Goal: Information Seeking & Learning: Learn about a topic

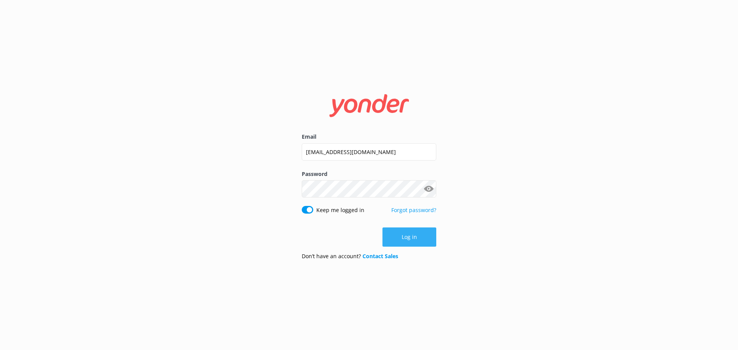
click at [418, 239] on button "Log in" at bounding box center [409, 237] width 54 height 19
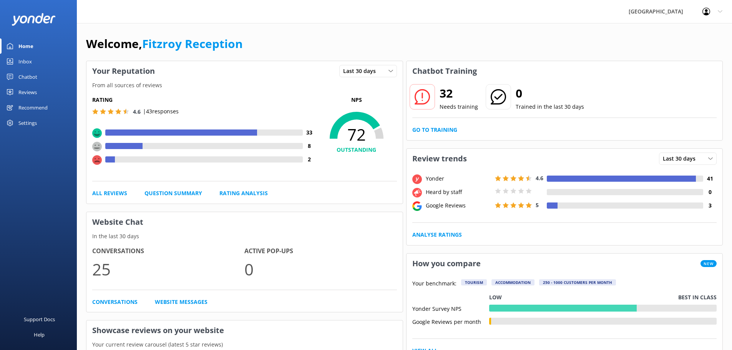
click at [427, 181] on div "Yonder" at bounding box center [458, 179] width 69 height 8
click at [710, 161] on icon at bounding box center [710, 158] width 5 height 5
click at [37, 95] on div "Reviews" at bounding box center [27, 92] width 18 height 15
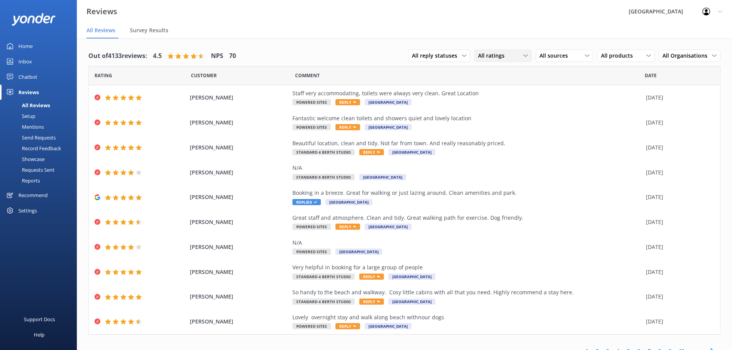
click at [479, 56] on span "All ratings" at bounding box center [493, 56] width 31 height 8
click at [513, 116] on div "Detractors" at bounding box center [502, 119] width 35 height 8
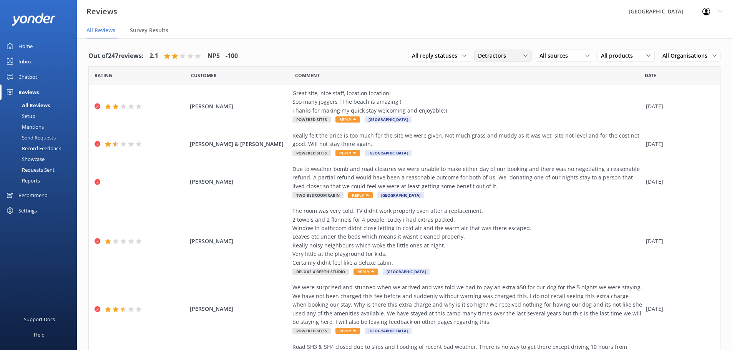
click at [508, 52] on div "Detractors" at bounding box center [503, 56] width 54 height 8
click at [517, 84] on link "Promoters" at bounding box center [509, 87] width 68 height 15
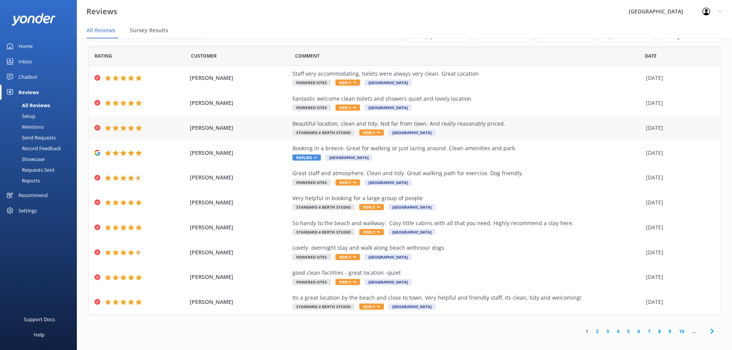
scroll to position [15, 0]
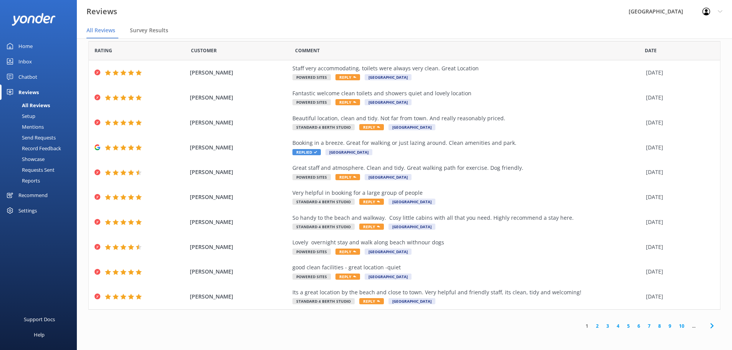
click at [592, 327] on link "2" at bounding box center [597, 325] width 10 height 7
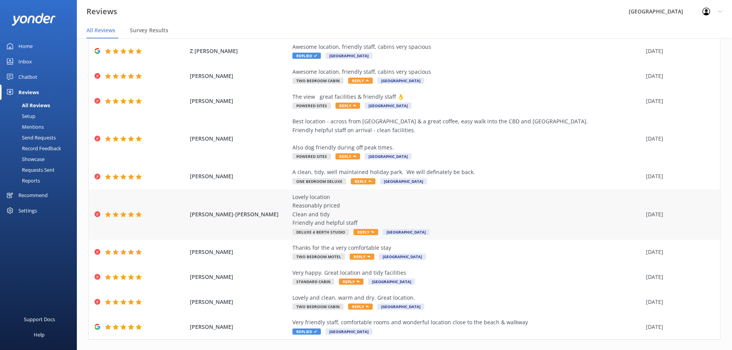
scroll to position [61, 0]
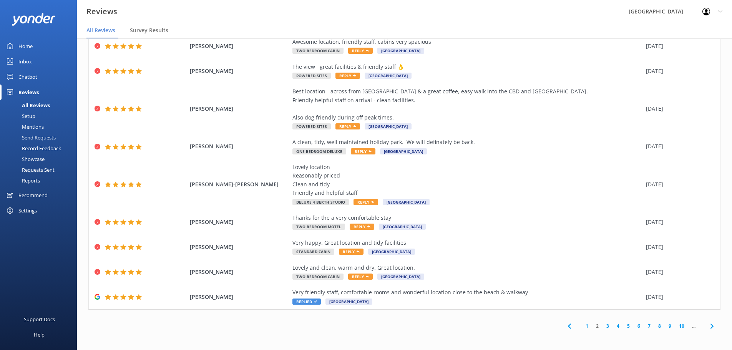
click at [603, 326] on link "3" at bounding box center [608, 325] width 10 height 7
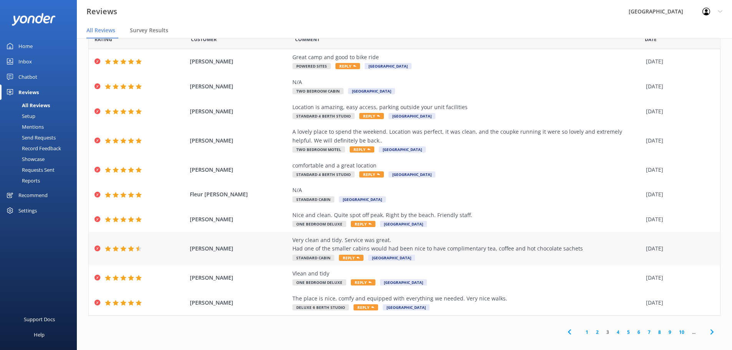
scroll to position [27, 0]
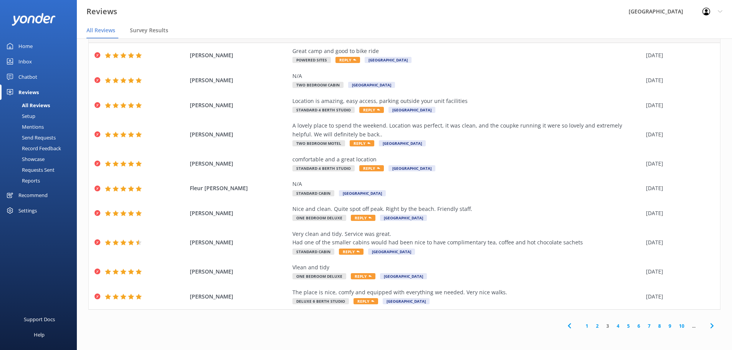
click at [611, 322] on div "1 2 3 4 5 6 7 8 9 10 ..." at bounding box center [641, 325] width 160 height 17
click at [615, 325] on link "4" at bounding box center [618, 325] width 10 height 7
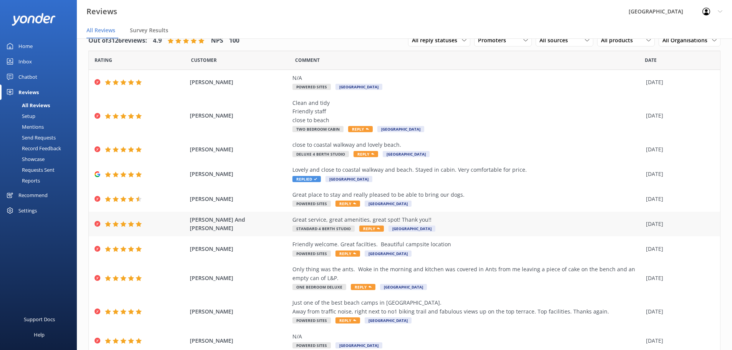
scroll to position [44, 0]
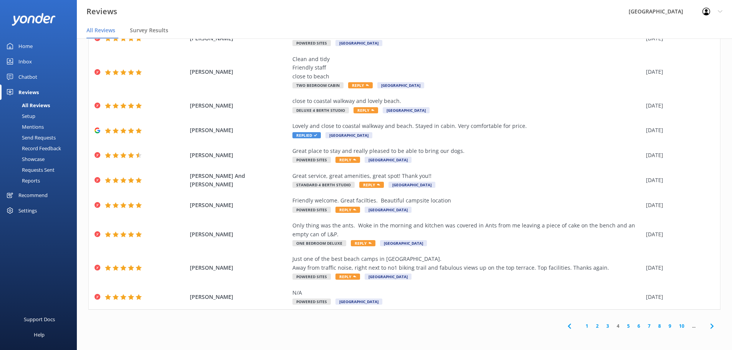
click at [623, 327] on link "5" at bounding box center [628, 325] width 10 height 7
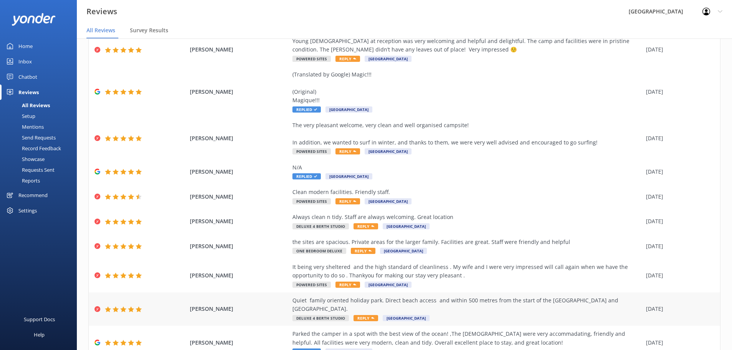
scroll to position [78, 0]
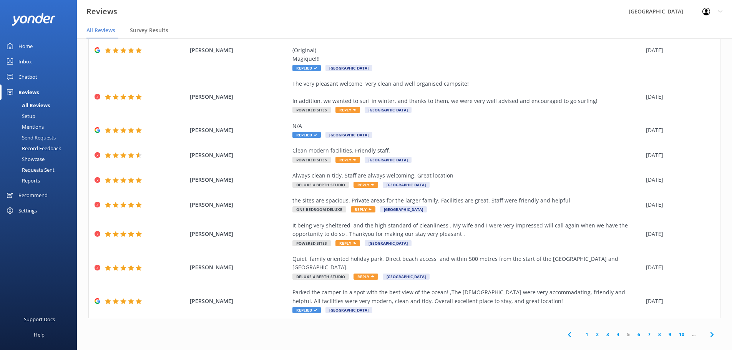
click at [634, 331] on link "6" at bounding box center [639, 334] width 10 height 7
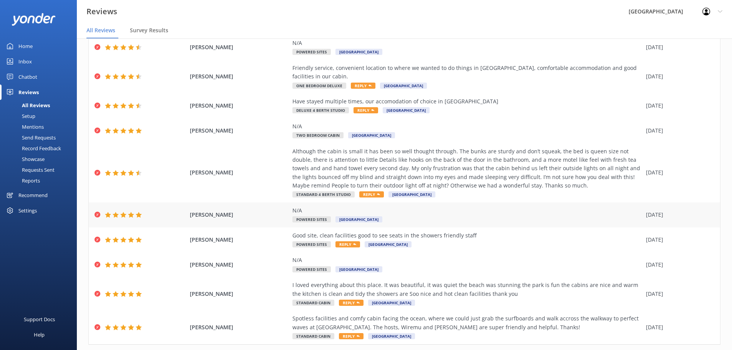
scroll to position [70, 0]
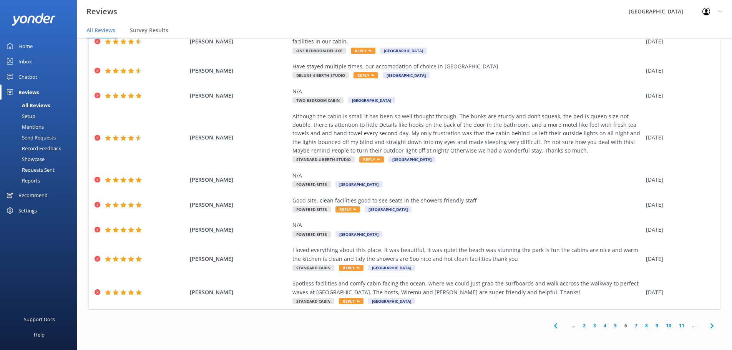
click at [632, 326] on link "7" at bounding box center [636, 325] width 10 height 7
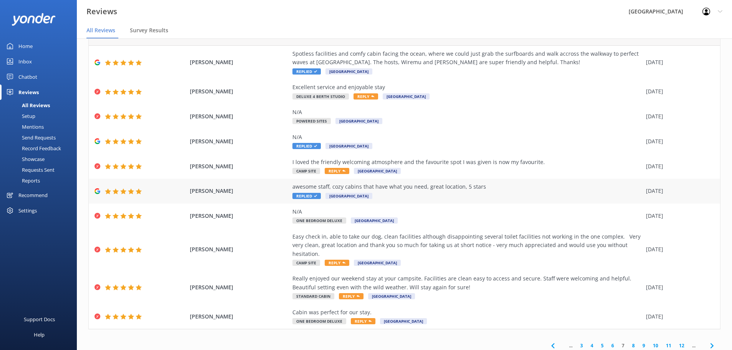
scroll to position [35, 0]
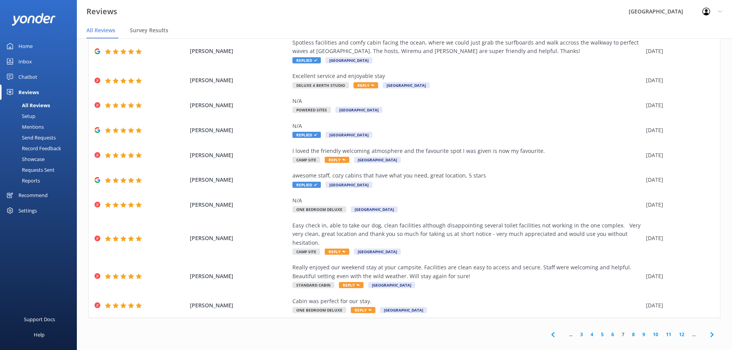
click at [628, 331] on link "8" at bounding box center [633, 334] width 10 height 7
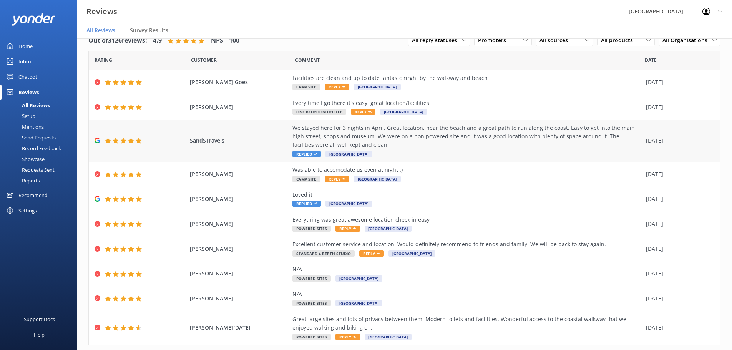
scroll to position [35, 0]
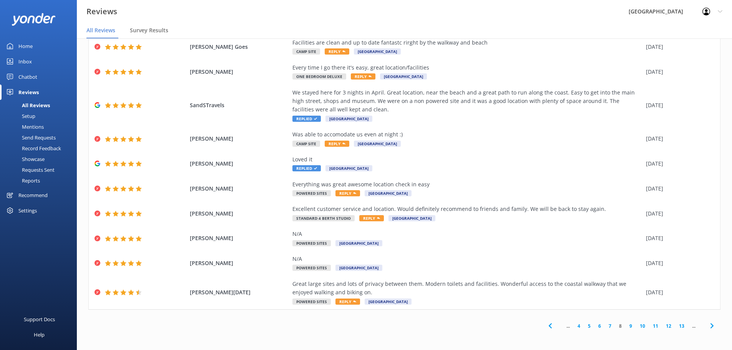
click at [605, 328] on link "7" at bounding box center [610, 325] width 10 height 7
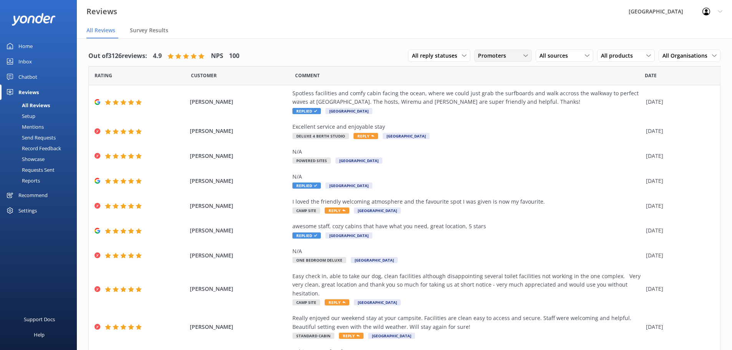
click at [475, 51] on div "Promoters All ratings Promoters Passives Detractors" at bounding box center [503, 56] width 58 height 12
click at [516, 104] on link "Passives" at bounding box center [509, 102] width 68 height 15
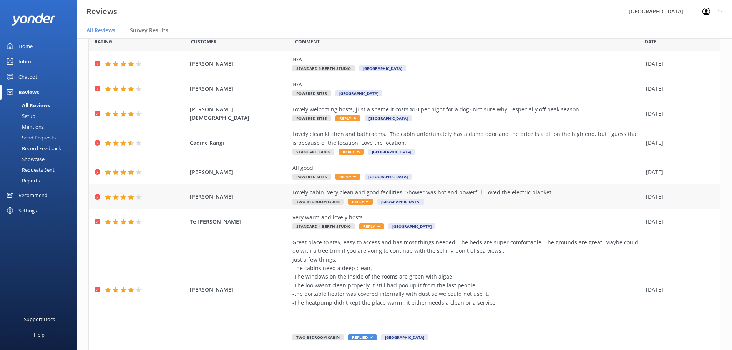
scroll to position [104, 0]
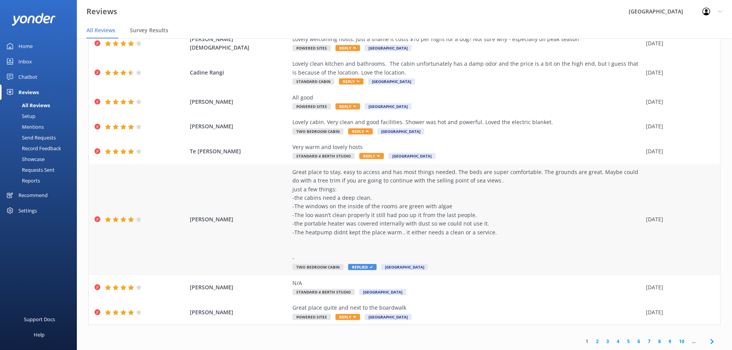
drag, startPoint x: 279, startPoint y: 169, endPoint x: 510, endPoint y: 269, distance: 251.1
click at [510, 269] on div "[PERSON_NAME] Great place to stay, easy to access and has most things needed. T…" at bounding box center [405, 219] width 632 height 111
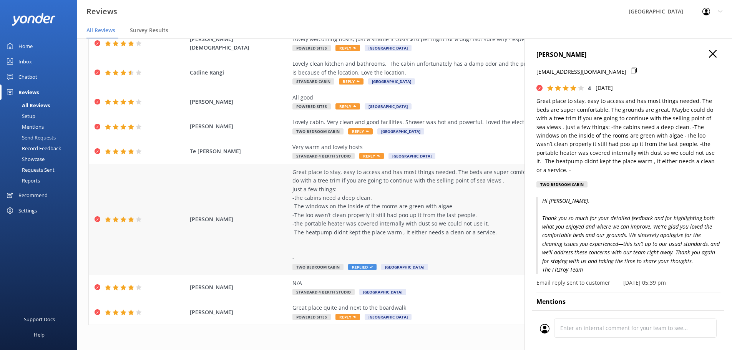
click at [513, 209] on div "Great place to stay, easy to access and has most things needed. The beds are su…" at bounding box center [468, 215] width 350 height 95
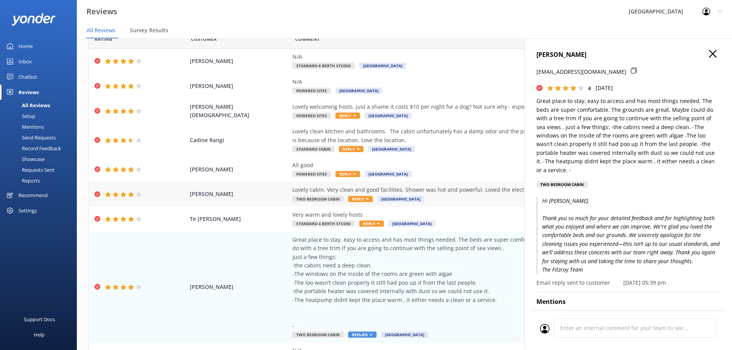
scroll to position [0, 0]
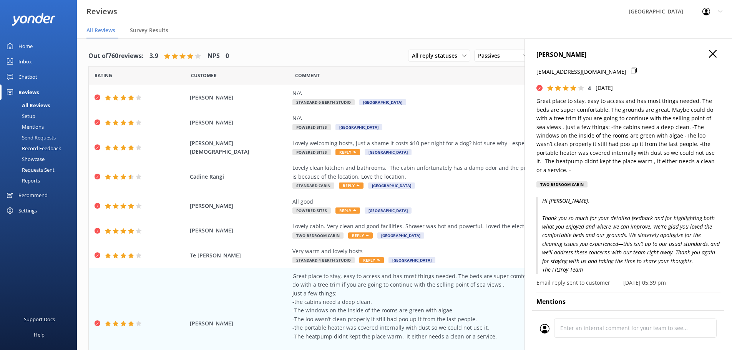
drag, startPoint x: 304, startPoint y: 32, endPoint x: 635, endPoint y: 128, distance: 345.0
click at [305, 32] on nav "All Reviews Survey Results" at bounding box center [404, 30] width 655 height 15
click at [708, 65] on div "[PERSON_NAME] [EMAIL_ADDRESS][DOMAIN_NAME] 4 [DATE] Great place to stay, easy t…" at bounding box center [629, 121] width 184 height 142
click at [706, 61] on div "[PERSON_NAME] [EMAIL_ADDRESS][DOMAIN_NAME] 4 [DATE] Great place to stay, easy t…" at bounding box center [629, 121] width 184 height 142
click at [709, 56] on use "button" at bounding box center [713, 54] width 8 height 8
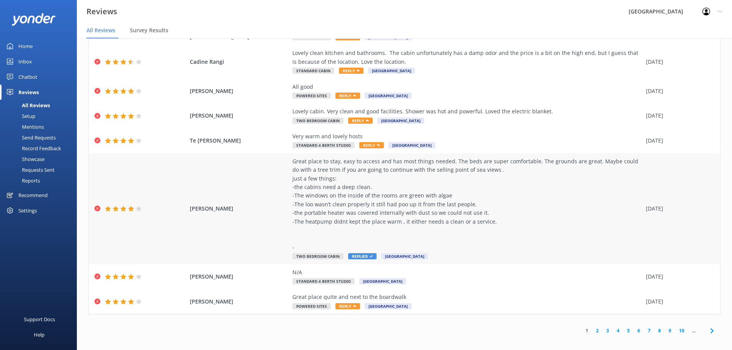
scroll to position [15, 0]
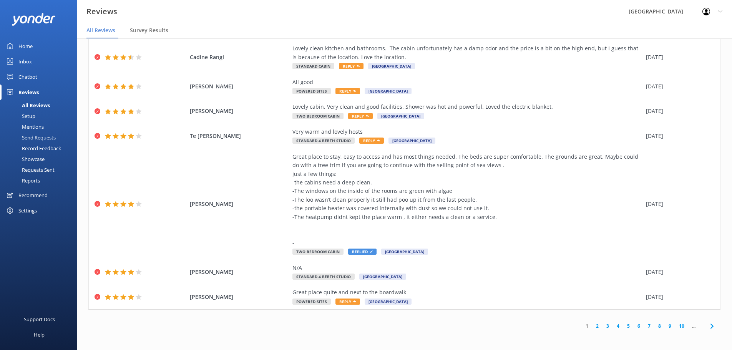
click at [594, 323] on link "2" at bounding box center [597, 325] width 10 height 7
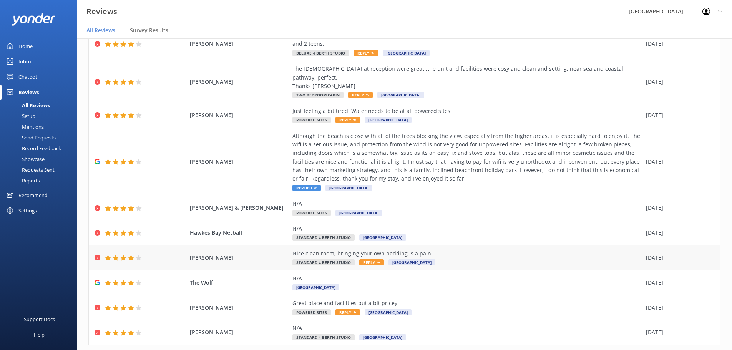
scroll to position [70, 0]
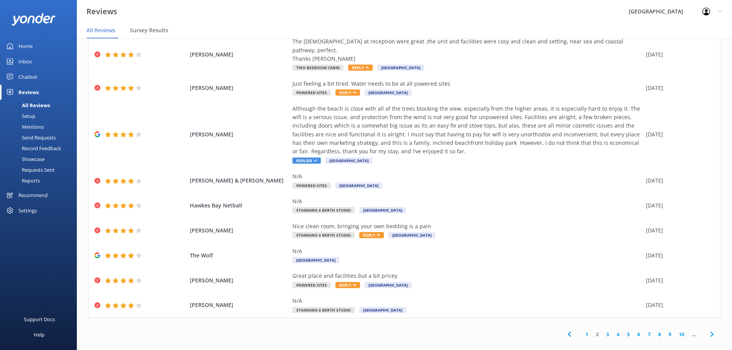
click at [603, 331] on link "3" at bounding box center [608, 334] width 10 height 7
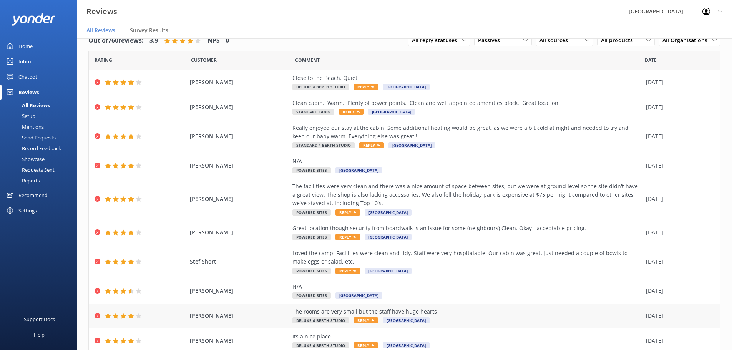
scroll to position [44, 0]
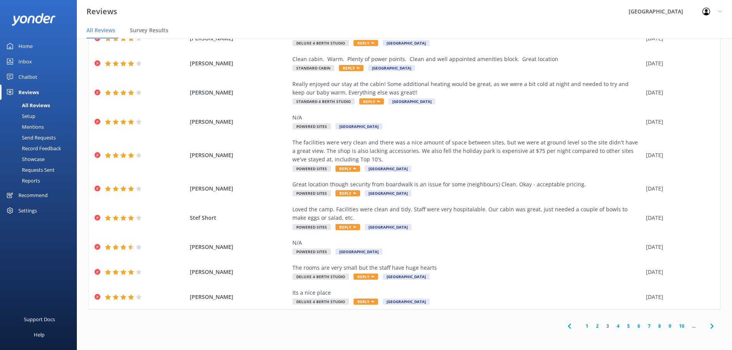
click at [613, 327] on link "4" at bounding box center [618, 325] width 10 height 7
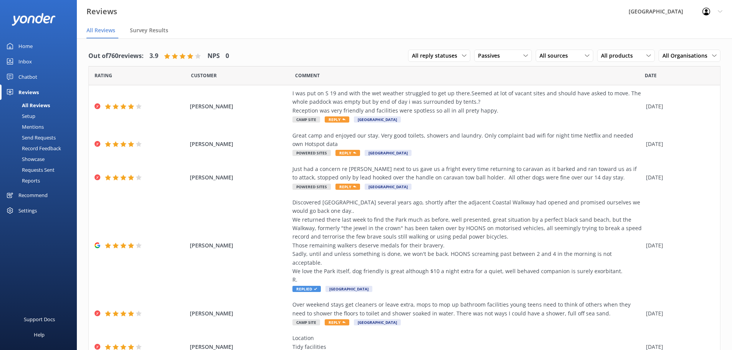
click at [198, 72] on span "Customer" at bounding box center [204, 75] width 26 height 7
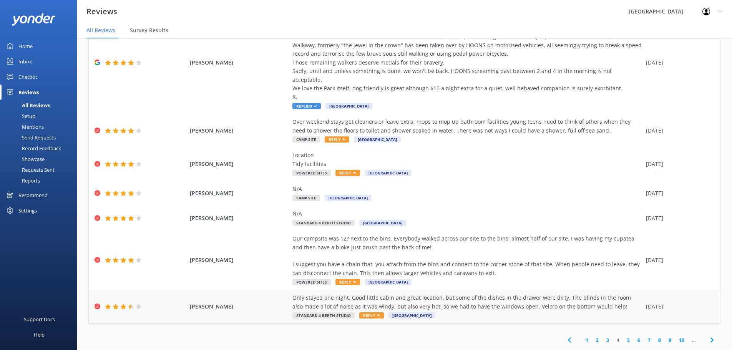
scroll to position [15, 0]
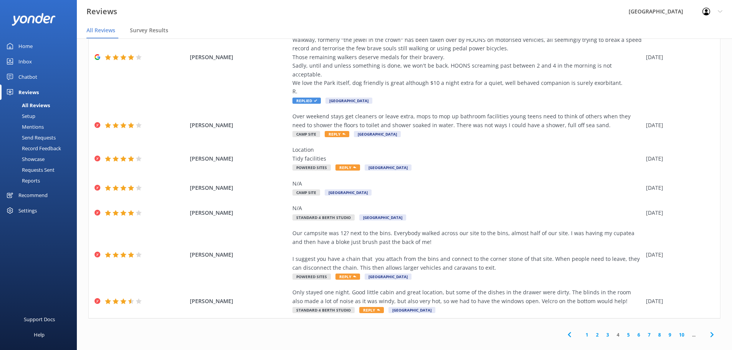
click at [595, 331] on link "2" at bounding box center [597, 334] width 10 height 7
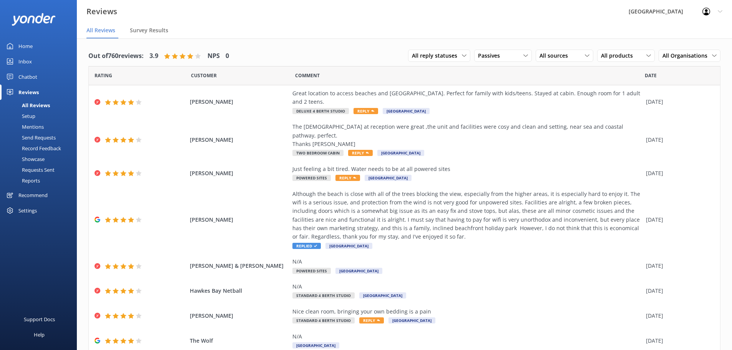
click at [485, 43] on div "Out of 760 reviews: 3.9 NPS 0 All reply statuses All reply statuses Needs a rep…" at bounding box center [404, 237] width 655 height 398
click at [489, 49] on div "All reply statuses All reply statuses Needs a reply Does not need reply Passive…" at bounding box center [564, 56] width 312 height 20
click at [495, 56] on span "Passives" at bounding box center [491, 56] width 27 height 8
click at [510, 86] on div "Promoters" at bounding box center [502, 87] width 35 height 8
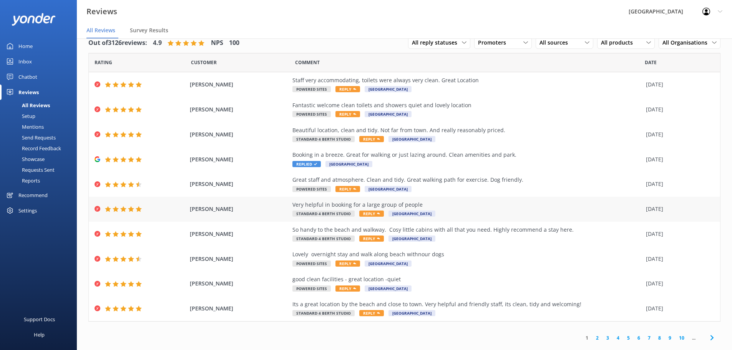
scroll to position [15, 0]
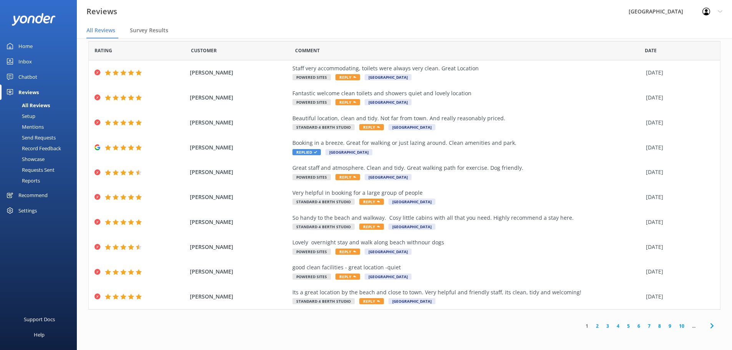
click at [592, 323] on link "2" at bounding box center [597, 325] width 10 height 7
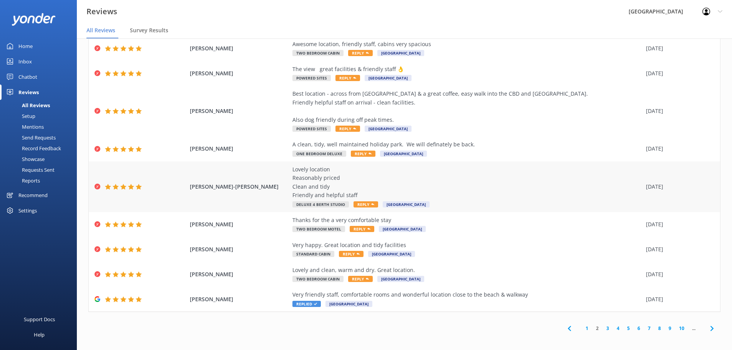
scroll to position [61, 0]
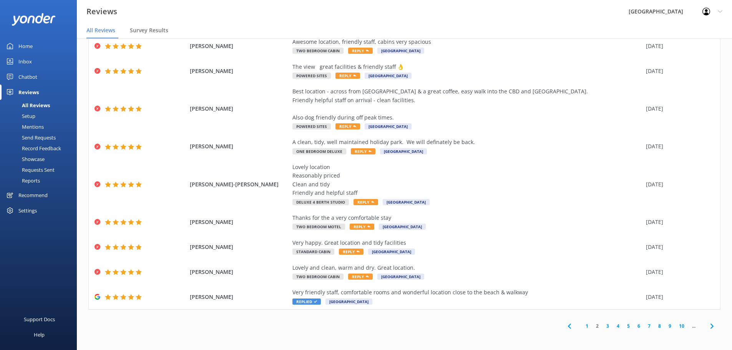
click at [604, 327] on link "3" at bounding box center [608, 325] width 10 height 7
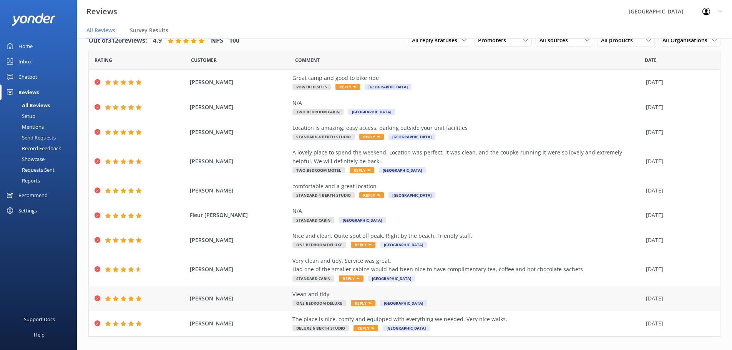
scroll to position [27, 0]
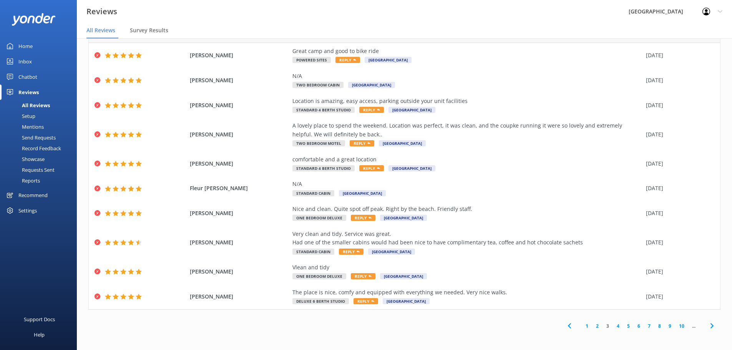
click at [613, 326] on link "4" at bounding box center [618, 325] width 10 height 7
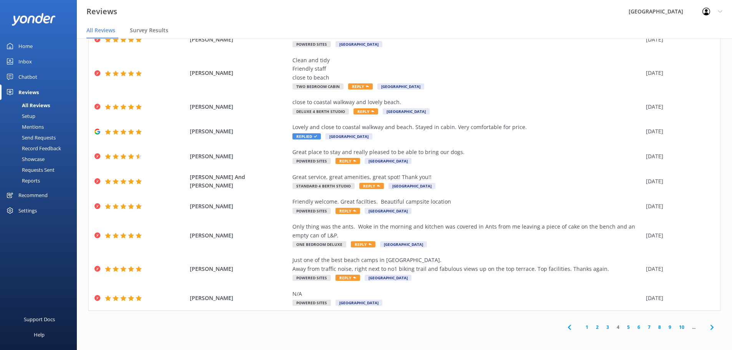
scroll to position [44, 0]
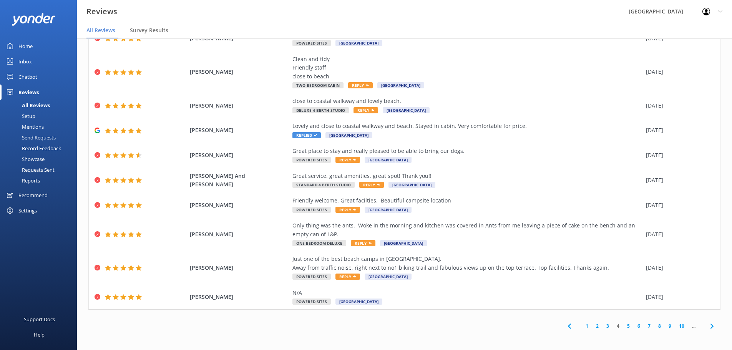
click at [623, 326] on link "5" at bounding box center [628, 325] width 10 height 7
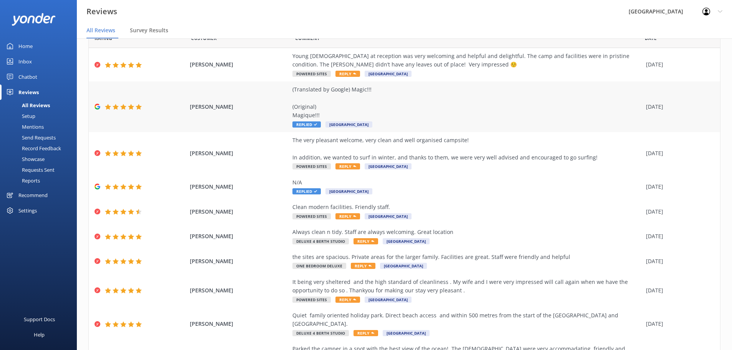
scroll to position [78, 0]
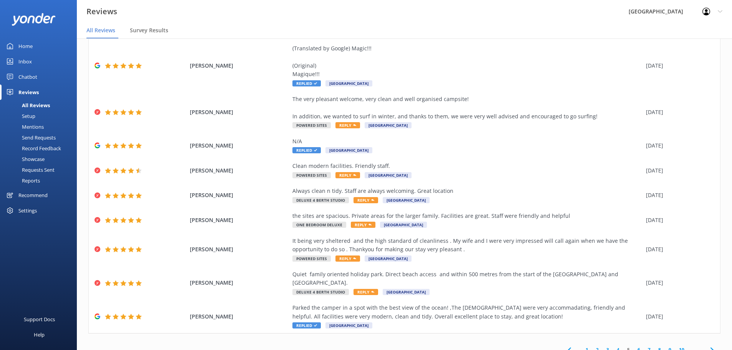
click at [634, 346] on link "6" at bounding box center [639, 349] width 10 height 7
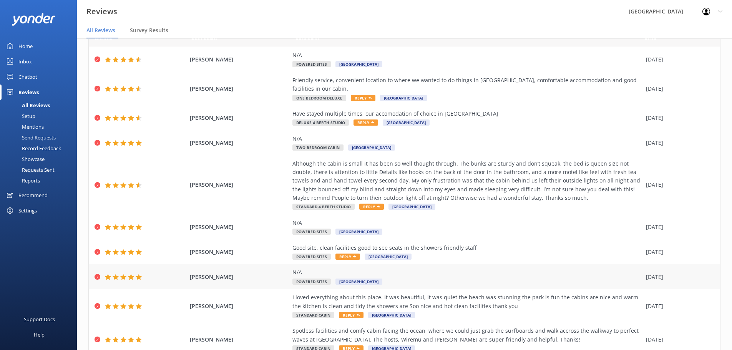
scroll to position [70, 0]
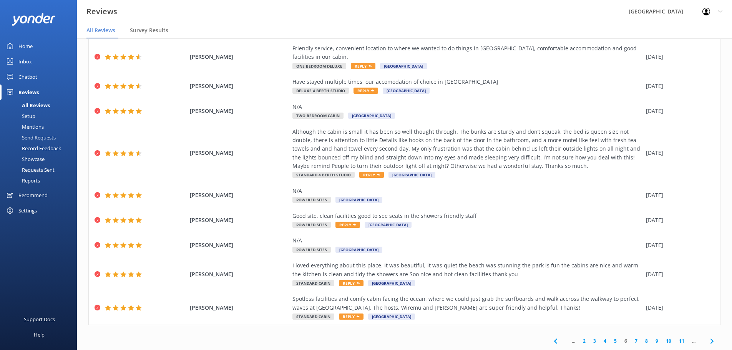
click at [633, 342] on link "7" at bounding box center [636, 340] width 10 height 7
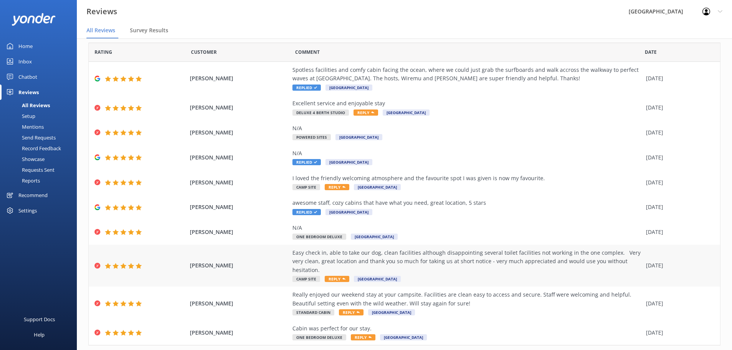
scroll to position [35, 0]
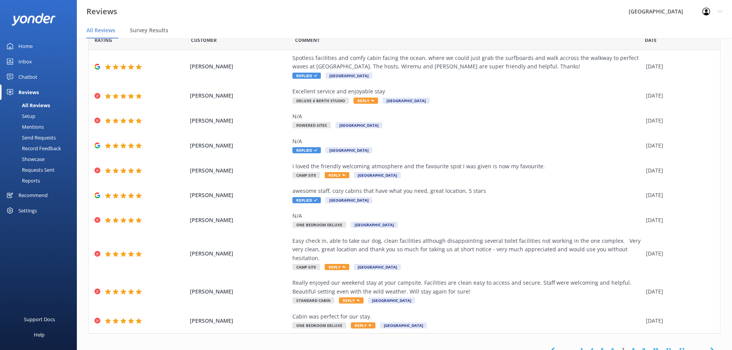
click at [608, 346] on link "6" at bounding box center [613, 349] width 10 height 7
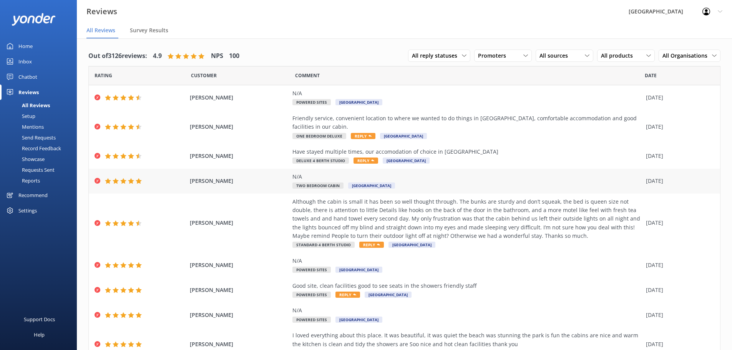
scroll to position [70, 0]
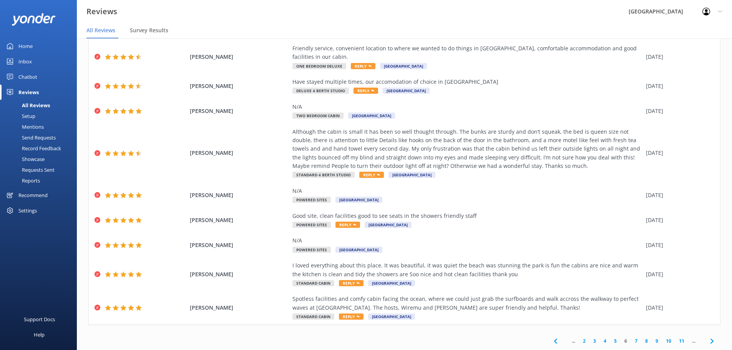
click at [631, 341] on link "7" at bounding box center [636, 340] width 10 height 7
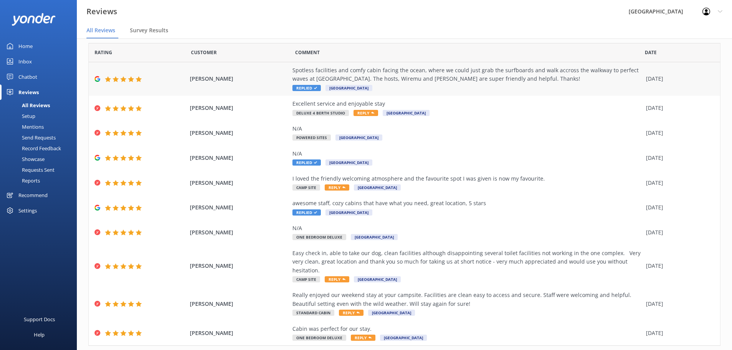
scroll to position [35, 0]
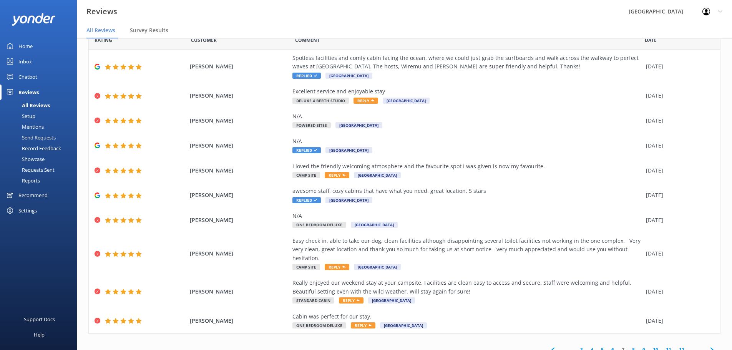
click at [628, 346] on link "8" at bounding box center [633, 349] width 10 height 7
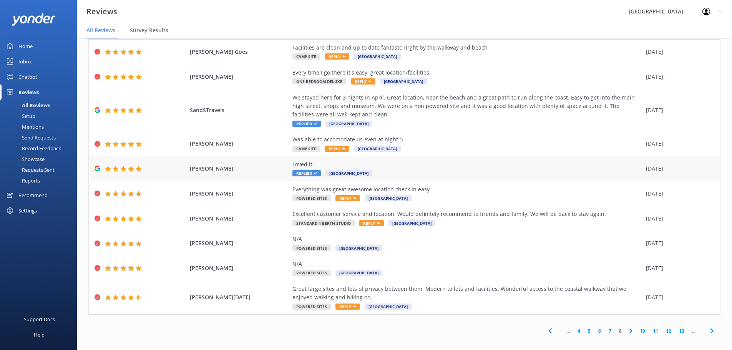
scroll to position [15, 0]
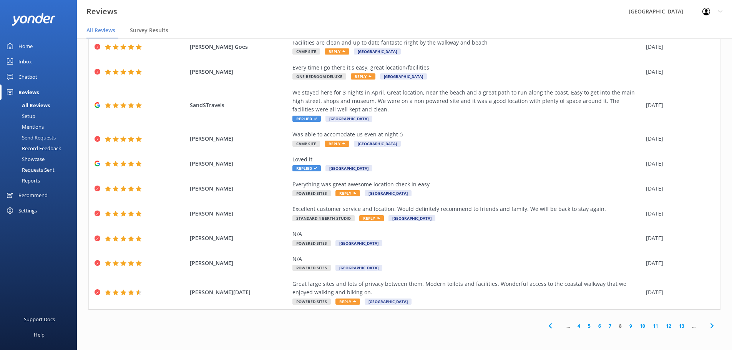
click at [626, 326] on link "9" at bounding box center [631, 325] width 10 height 7
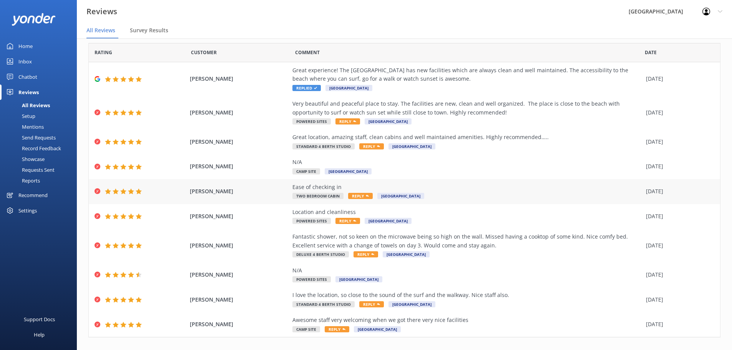
scroll to position [35, 0]
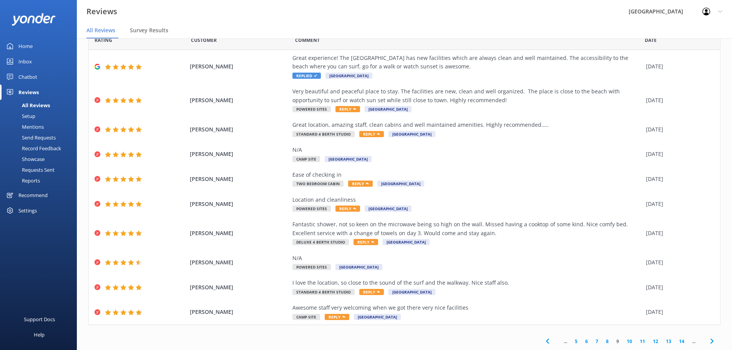
click at [593, 340] on link "7" at bounding box center [597, 341] width 10 height 7
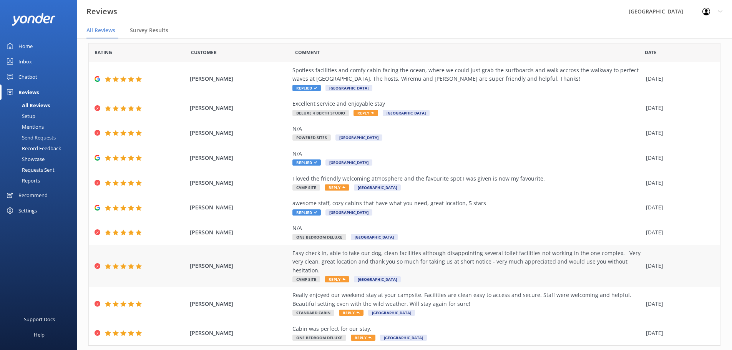
scroll to position [35, 0]
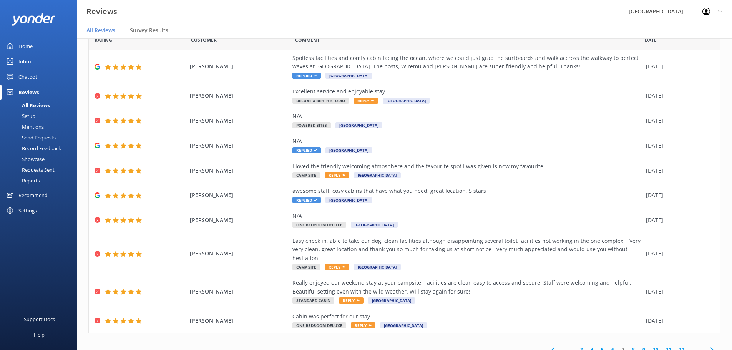
click at [611, 346] on link "6" at bounding box center [613, 349] width 10 height 7
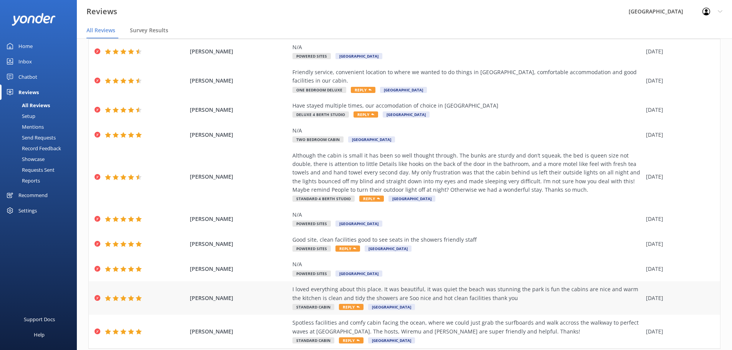
scroll to position [70, 0]
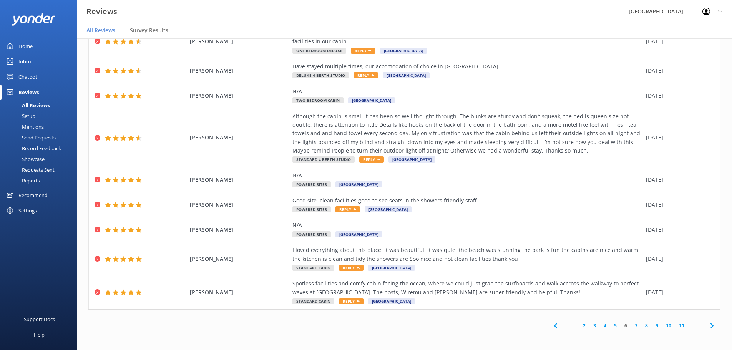
click at [610, 322] on link "5" at bounding box center [615, 325] width 10 height 7
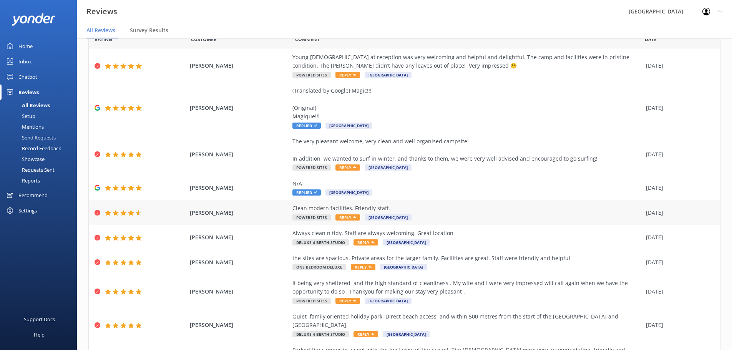
scroll to position [78, 0]
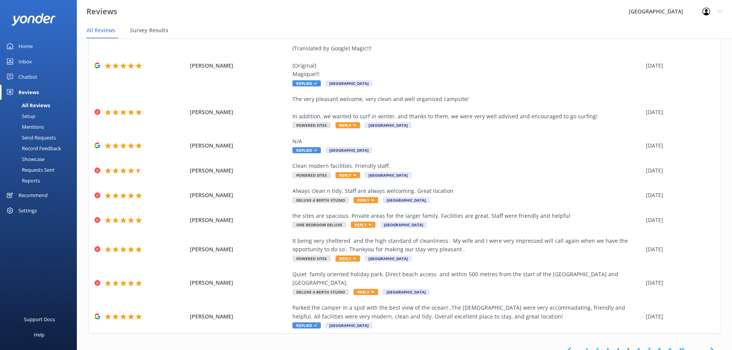
click at [615, 346] on link "4" at bounding box center [618, 349] width 10 height 7
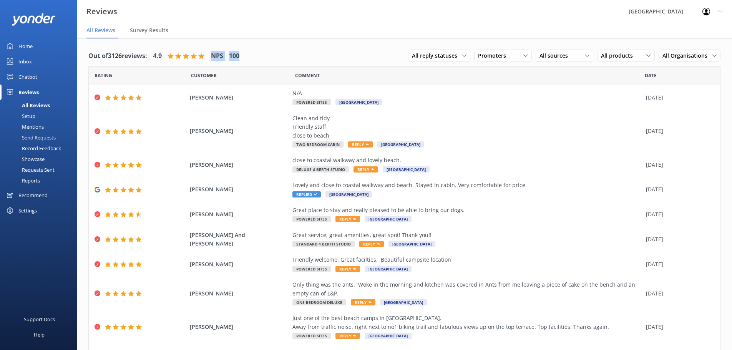
drag, startPoint x: 167, startPoint y: 57, endPoint x: 270, endPoint y: 60, distance: 103.0
click at [270, 60] on div "Out of 3126 reviews: 4.9 NPS 100 All reply statuses All reply statuses Needs a …" at bounding box center [404, 56] width 632 height 20
click at [267, 50] on div "Out of 3126 reviews: 4.9 NPS 100 All reply statuses All reply statuses Needs a …" at bounding box center [404, 56] width 632 height 20
click at [30, 43] on div "Home" at bounding box center [25, 45] width 14 height 15
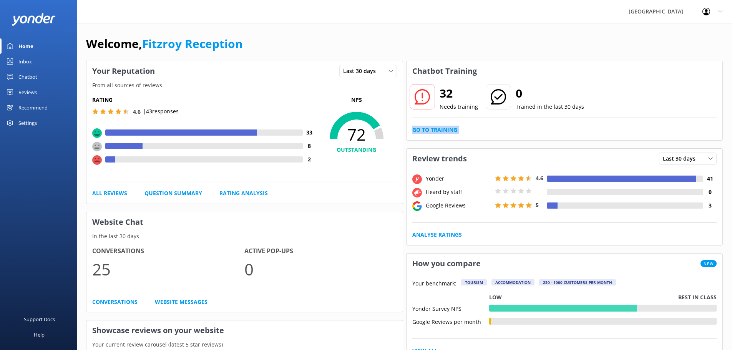
drag, startPoint x: 409, startPoint y: 138, endPoint x: 413, endPoint y: 156, distance: 18.1
click at [395, 169] on icon at bounding box center [356, 138] width 81 height 69
click at [125, 198] on link "All Reviews" at bounding box center [109, 193] width 35 height 8
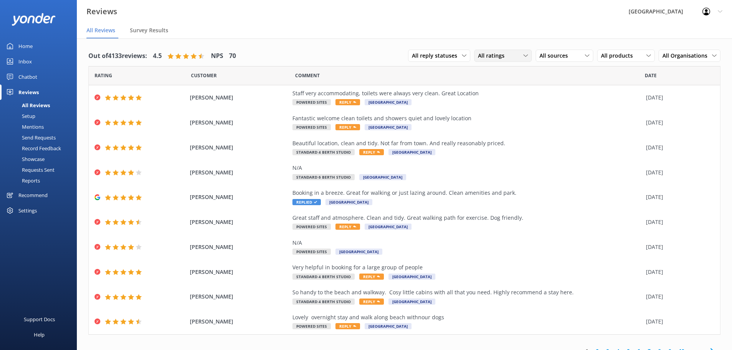
click at [497, 57] on span "All ratings" at bounding box center [493, 56] width 31 height 8
click at [507, 118] on div "Detractors" at bounding box center [502, 119] width 35 height 8
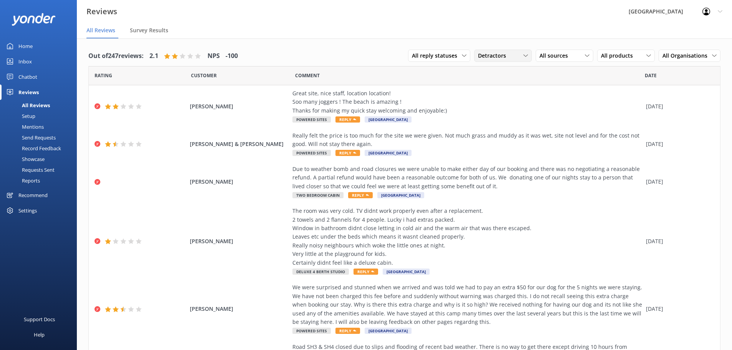
drag, startPoint x: 474, startPoint y: 55, endPoint x: 477, endPoint y: 60, distance: 6.4
click at [478, 54] on span "Detractors" at bounding box center [494, 56] width 33 height 8
click at [486, 80] on link "Promoters" at bounding box center [509, 87] width 68 height 15
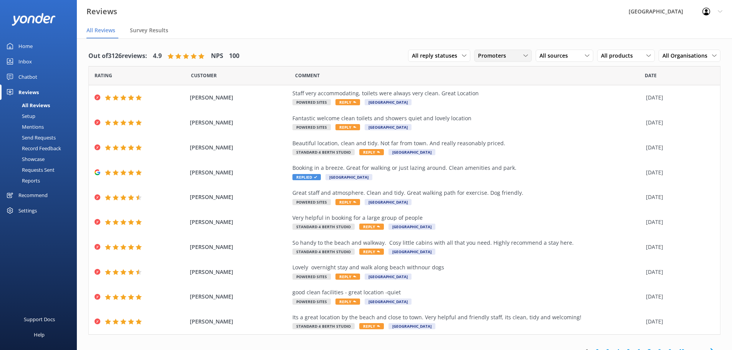
click at [489, 56] on span "Promoters" at bounding box center [494, 56] width 33 height 8
click at [489, 96] on link "Passives" at bounding box center [509, 102] width 68 height 15
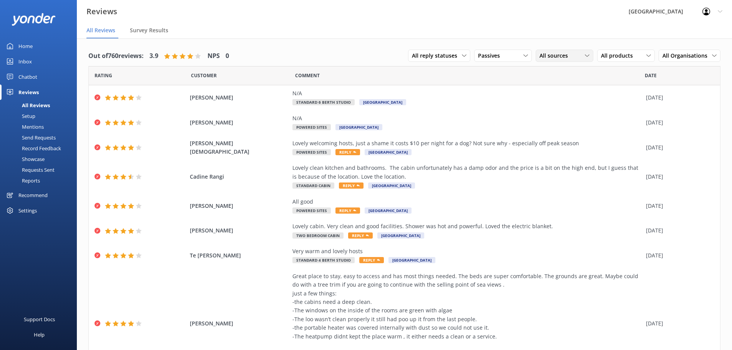
click at [572, 55] on div "All sources" at bounding box center [565, 56] width 54 height 8
click at [578, 112] on link "Google reviews" at bounding box center [570, 118] width 68 height 15
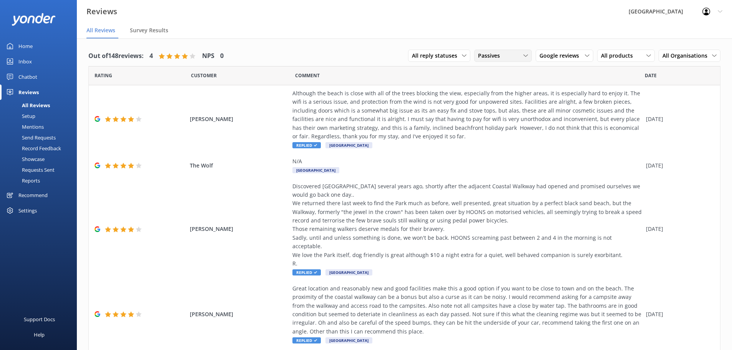
click at [491, 56] on span "Passives" at bounding box center [491, 56] width 27 height 8
click at [507, 84] on div "Promoters" at bounding box center [502, 87] width 35 height 8
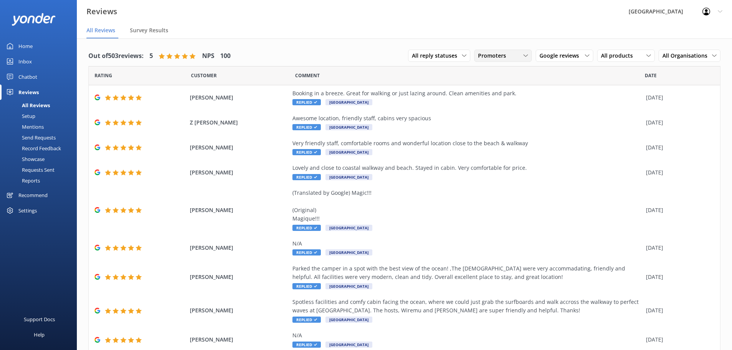
click at [501, 59] on span "Promoters" at bounding box center [494, 56] width 33 height 8
click at [505, 113] on link "Detractors" at bounding box center [509, 118] width 68 height 15
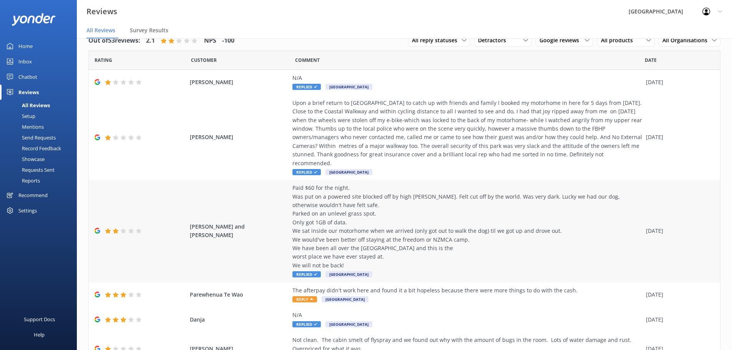
drag, startPoint x: 468, startPoint y: 208, endPoint x: 477, endPoint y: 147, distance: 61.1
